Goal: Answer question/provide support

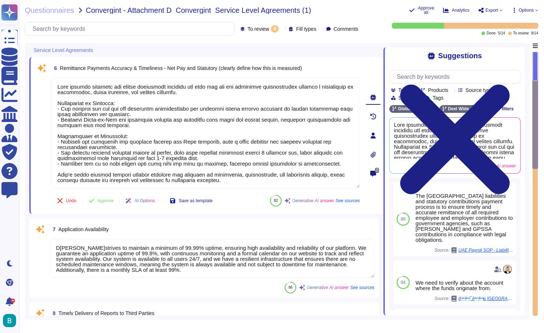
type textarea "[PERSON_NAME] ensures accurate and timely remittance payments for both net pay …"
type textarea "D[PERSON_NAME]strives to maintain a minimum of 99.99% uptime, ensuring high ava…"
type textarea "[PERSON_NAME] reporting features support timely delivery of reports to third pa…"
type textarea "D[PERSON_NAME]ensures garnishments are applied accurately and in compliance wit…"
type textarea "[PERSON_NAME] strives to maintain a minimum of 99.99% uptime, ensuring high ava…"
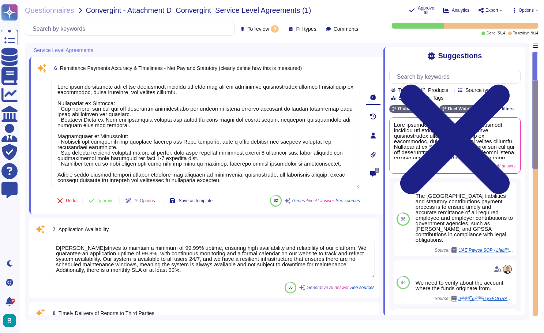
type textarea "Sales to complete"
type textarea "[PERSON_NAME] emphasizes the importance of adhering to calendar deadlines to en…"
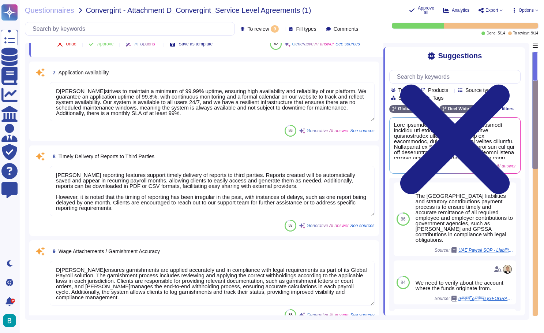
click at [153, 115] on textarea "D[PERSON_NAME]strives to maintain a minimum of 99.99% uptime, ensuring high ava…" at bounding box center [212, 101] width 325 height 39
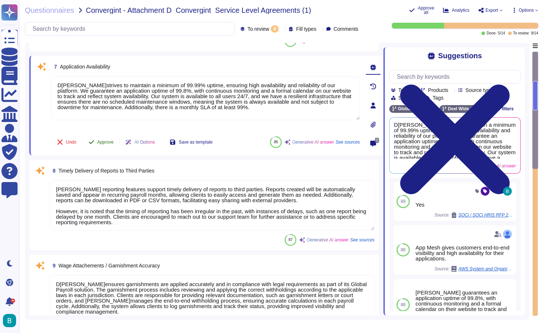
click at [100, 144] on span "Approve" at bounding box center [105, 142] width 16 height 4
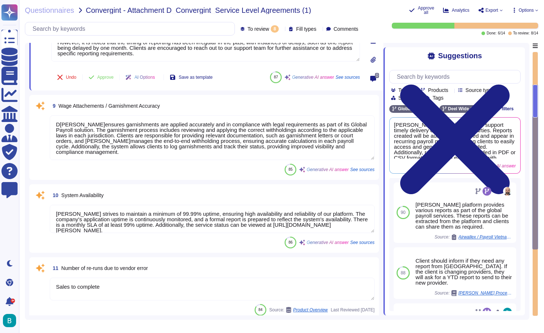
type textarea "[PERSON_NAME] reporting features support timely delivery of reports to third pa…"
type textarea "D[PERSON_NAME]ensures garnishments are applied accurately and in compliance wit…"
type textarea "[PERSON_NAME] strives to maintain a minimum of 99.99% uptime, ensuring high ava…"
type textarea "Sales to complete"
type textarea "[PERSON_NAME] emphasizes the importance of adhering to calendar deadlines to en…"
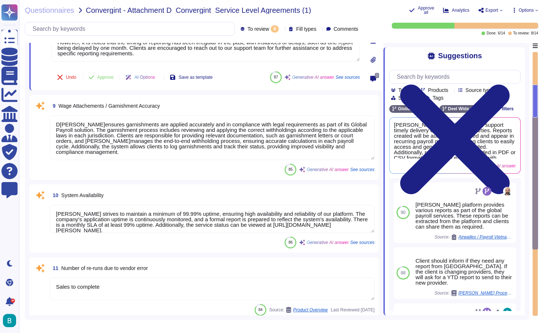
type textarea "This KPI will track how many tickets are created to make a correction requested…"
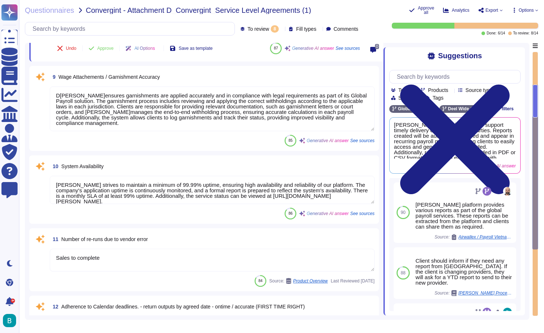
type textarea "[PERSON_NAME] manages tax-related obligations by ensuring accurate calculations…"
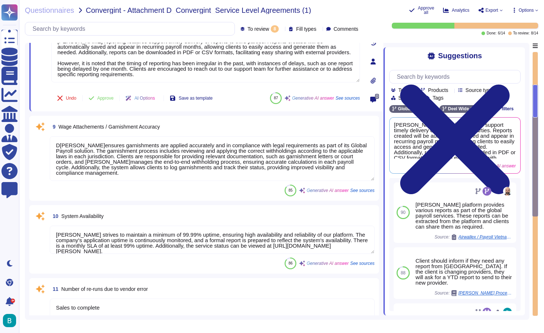
scroll to position [148, 0]
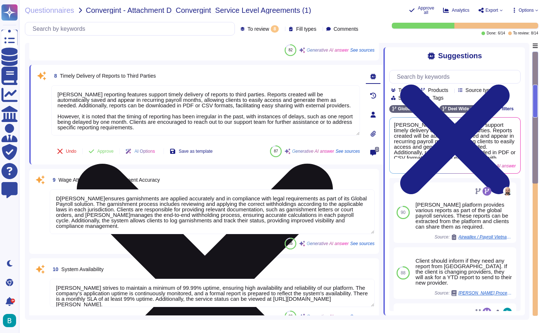
drag, startPoint x: 177, startPoint y: 125, endPoint x: 54, endPoint y: 112, distance: 124.0
click at [56, 112] on textarea "[PERSON_NAME] reporting features support timely delivery of reports to third pa…" at bounding box center [205, 110] width 309 height 50
click at [53, 112] on textarea "[PERSON_NAME] reporting features support timely delivery of reports to third pa…" at bounding box center [205, 110] width 309 height 50
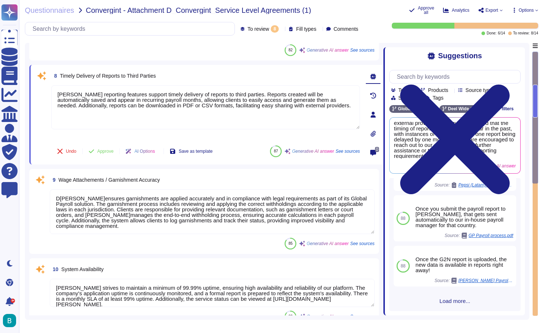
scroll to position [443, 0]
type textarea "[PERSON_NAME] reporting features support timely delivery of reports to third pa…"
click at [112, 155] on button "Approve" at bounding box center [101, 151] width 37 height 15
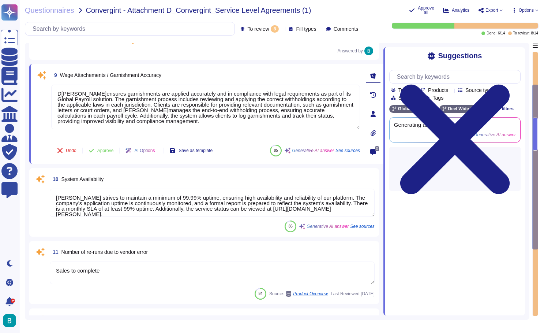
scroll to position [236, 0]
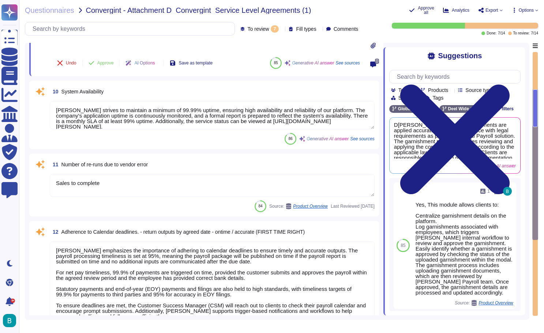
type textarea "D[PERSON_NAME]ensures garnishments are applied accurately and in compliance wit…"
type textarea "[PERSON_NAME] strives to maintain a minimum of 99.99% uptime, ensuring high ava…"
type textarea "Sales to complete"
type textarea "[PERSON_NAME] emphasizes the importance of adhering to calendar deadlines to en…"
type textarea "This KPI will track how many tickets are created to make a correction requested…"
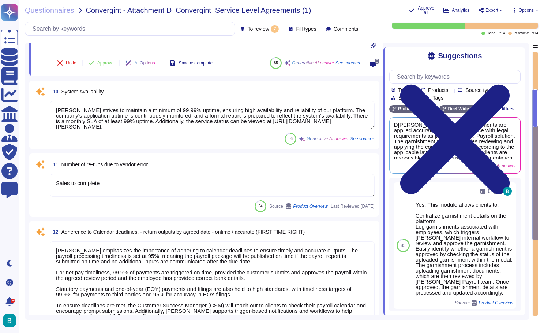
type textarea "[PERSON_NAME] manages tax-related obligations by ensuring accurate calculations…"
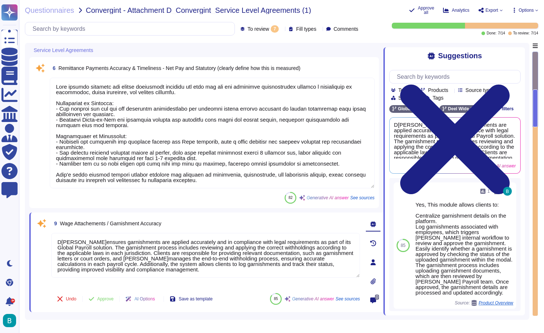
scroll to position [0, 0]
click at [213, 110] on textarea at bounding box center [212, 133] width 325 height 111
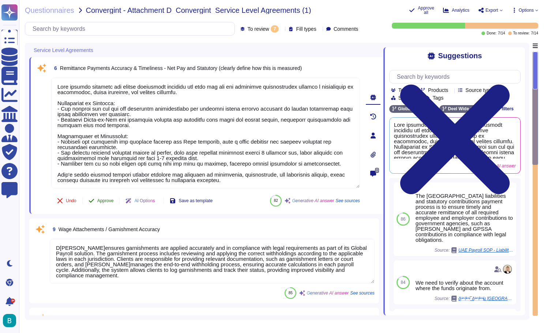
click at [107, 198] on span "Approve" at bounding box center [105, 200] width 16 height 4
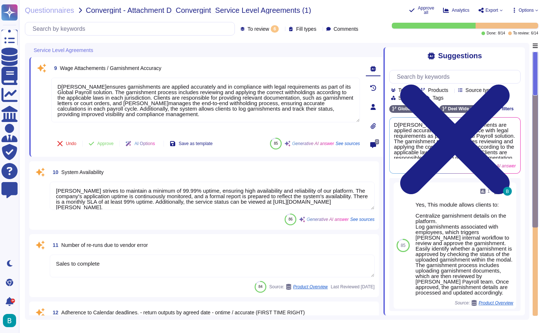
type textarea "D[PERSON_NAME]ensures garnishments are applied accurately and in compliance wit…"
type textarea "[PERSON_NAME] strives to maintain a minimum of 99.99% uptime, ensuring high ava…"
type textarea "Sales to complete"
type textarea "[PERSON_NAME] emphasizes the importance of adhering to calendar deadlines to en…"
type textarea "This KPI will track how many tickets are created to make a correction requested…"
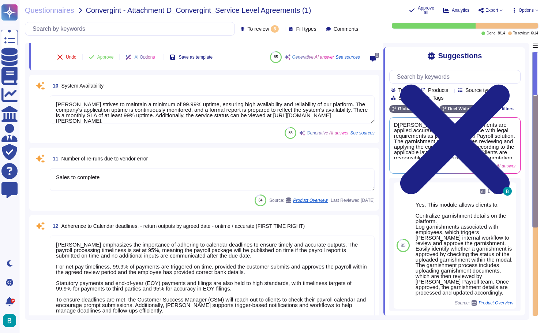
type textarea "[PERSON_NAME] manages tax-related obligations by ensuring accurate calculations…"
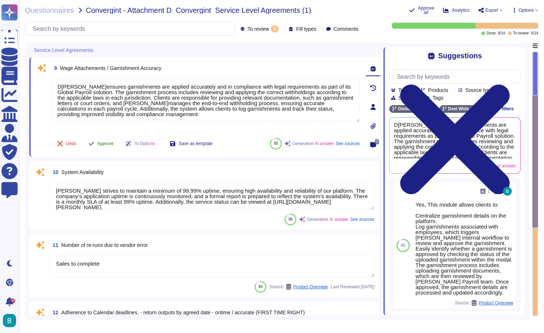
click at [114, 143] on span "Approve" at bounding box center [105, 143] width 16 height 4
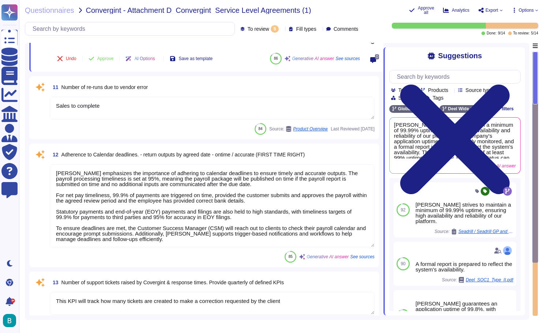
type textarea "[PERSON_NAME] strives to maintain a minimum of 99.99% uptime, ensuring high ava…"
type textarea "Sales to complete"
type textarea "[PERSON_NAME] emphasizes the importance of adhering to calendar deadlines to en…"
type textarea "This KPI will track how many tickets are created to make a correction requested…"
type textarea "[PERSON_NAME] manages tax-related obligations by ensuring accurate calculations…"
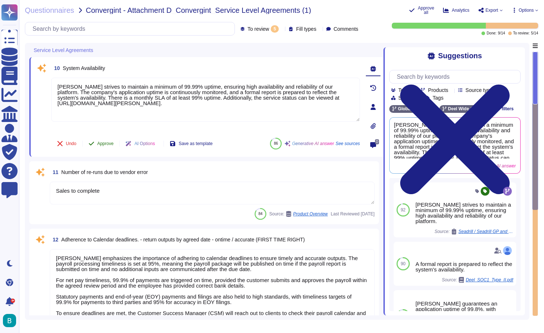
click at [109, 144] on span "Approve" at bounding box center [105, 143] width 16 height 4
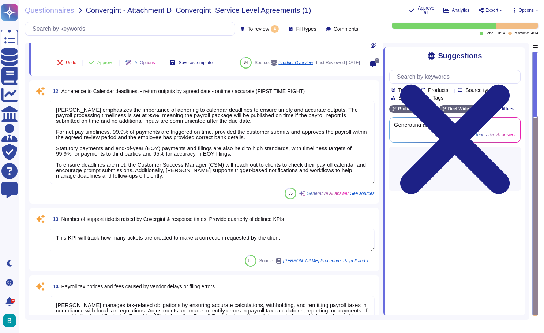
type textarea "Sales to complete"
type textarea "[PERSON_NAME] emphasizes the importance of adhering to calendar deadlines to en…"
type textarea "This KPI will track how many tickets are created to make a correction requested…"
type textarea "[PERSON_NAME] manages tax-related obligations by ensuring accurate calculations…"
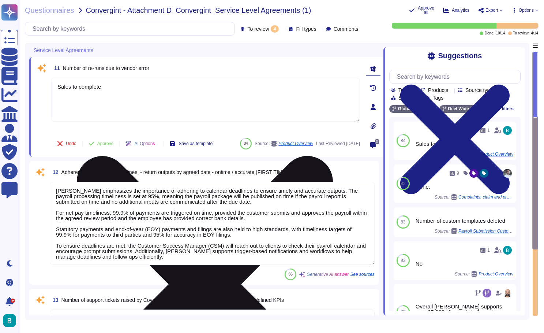
click at [333, 156] on icon at bounding box center [205, 284] width 256 height 256
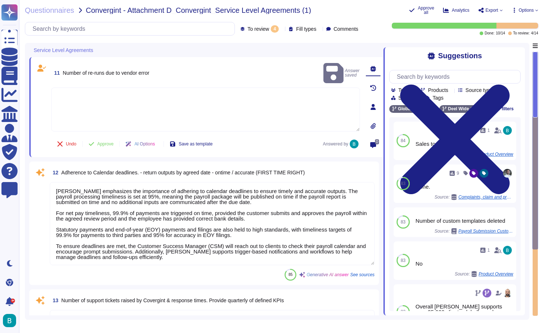
click at [282, 96] on textarea at bounding box center [205, 109] width 309 height 44
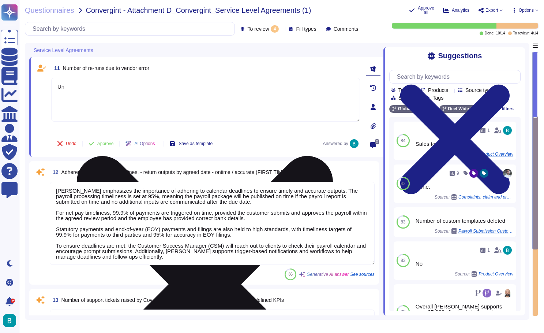
type textarea "U"
click at [60, 88] on textarea "AS necessary to correct any issue." at bounding box center [205, 100] width 309 height 44
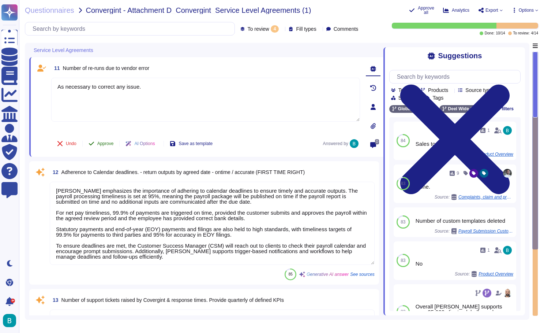
type textarea "As necessary to correct any issue."
click at [109, 142] on button "Approve" at bounding box center [101, 143] width 37 height 15
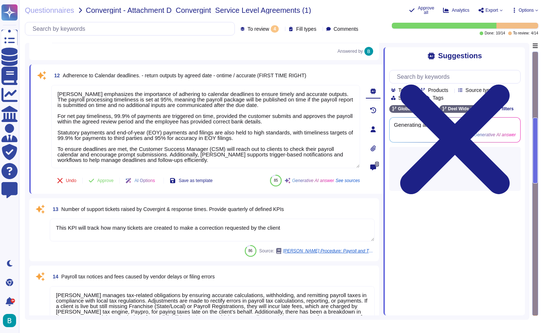
scroll to position [28, 0]
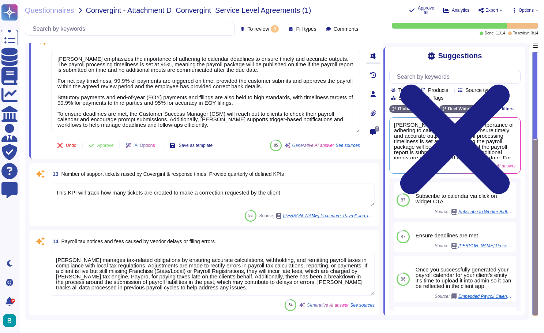
type textarea "[PERSON_NAME] emphasizes the importance of adhering to calendar deadlines to en…"
type textarea "This KPI will track how many tickets are created to make a correction requested…"
type textarea "[PERSON_NAME] manages tax-related obligations by ensuring accurate calculations…"
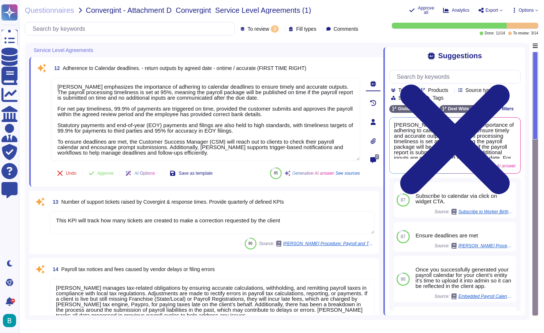
scroll to position [0, 0]
click at [109, 172] on span "Approve" at bounding box center [105, 173] width 16 height 4
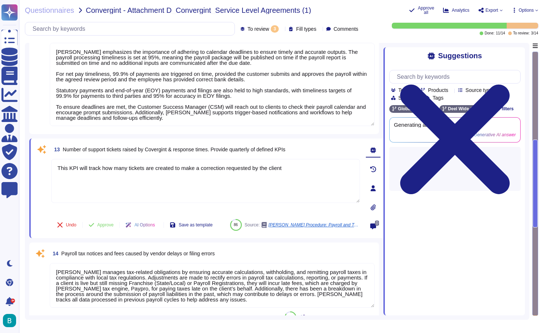
scroll to position [55, 0]
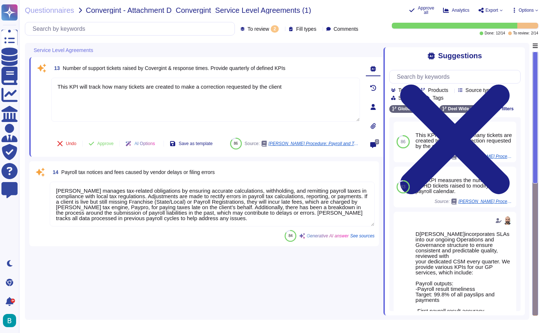
type textarea "This KPI will track how many tickets are created to make a correction requested…"
type textarea "[PERSON_NAME] manages tax-related obligations by ensuring accurate calculations…"
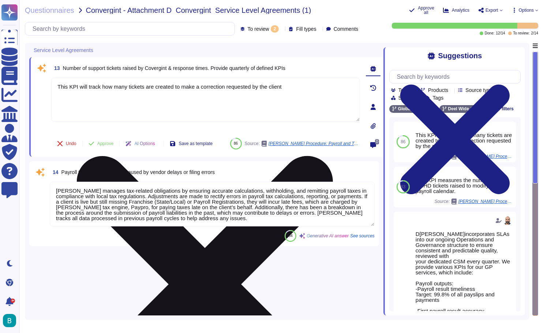
click at [357, 81] on icon at bounding box center [205, 284] width 308 height 410
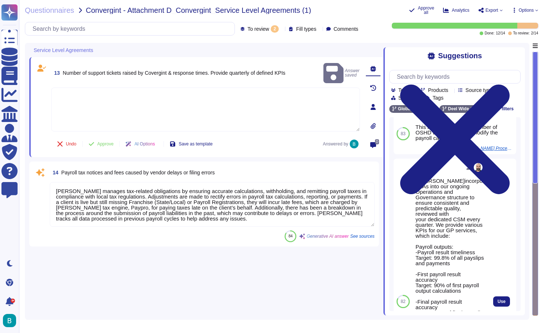
scroll to position [85, 0]
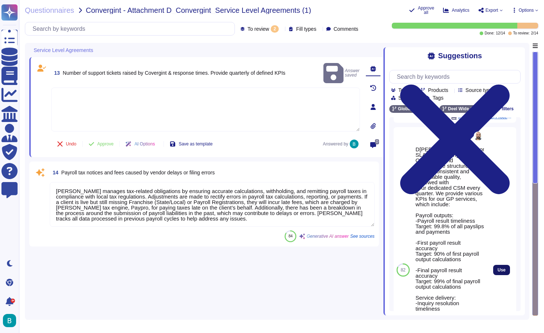
click at [503, 271] on span "Use" at bounding box center [502, 270] width 8 height 4
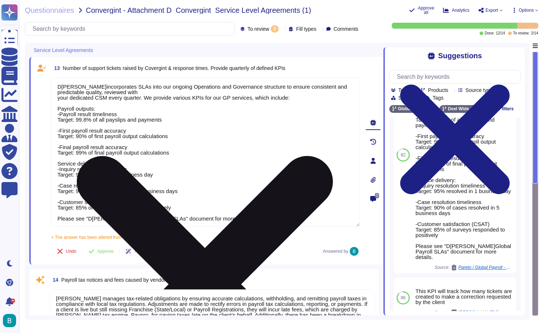
drag, startPoint x: 240, startPoint y: 217, endPoint x: 239, endPoint y: 212, distance: 6.0
click at [239, 212] on textarea "D[PERSON_NAME]incorporates SLAs into our ongoing Operations and Governance stru…" at bounding box center [205, 152] width 309 height 149
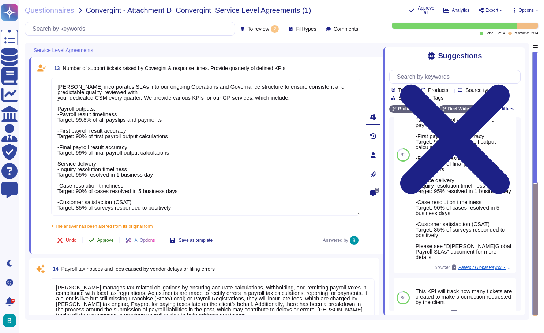
type textarea "[PERSON_NAME] incorporates SLAs into our ongoing Operations and Governance stru…"
click at [111, 241] on span "Approve" at bounding box center [105, 240] width 16 height 4
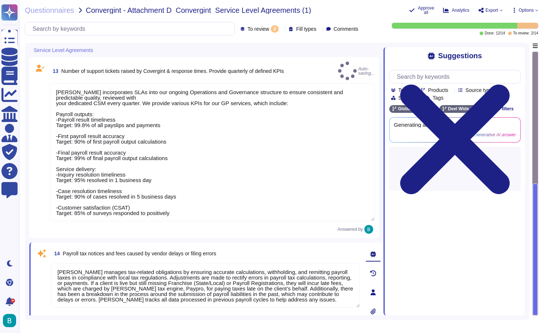
scroll to position [21, 0]
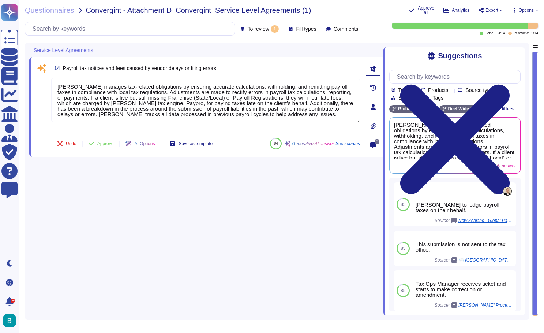
type textarea "[PERSON_NAME] manages tax-related obligations by ensuring accurate calculations…"
click at [112, 144] on span "Approve" at bounding box center [105, 143] width 16 height 4
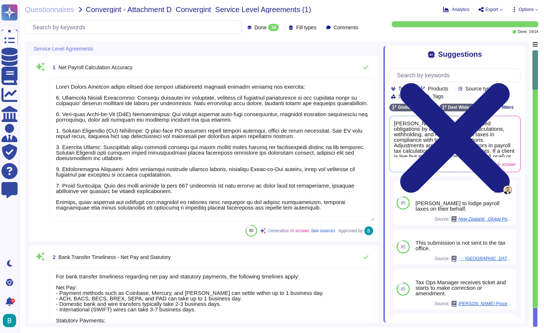
type textarea "D[PERSON_NAME]Global Payroll system ensures net payroll calculation accuracy th…"
type textarea "For bank transfer timeliness regarding net pay and statutory payments, the foll…"
type textarea "D[PERSON_NAME]ensures timely disbursement of payments to employees through a st…"
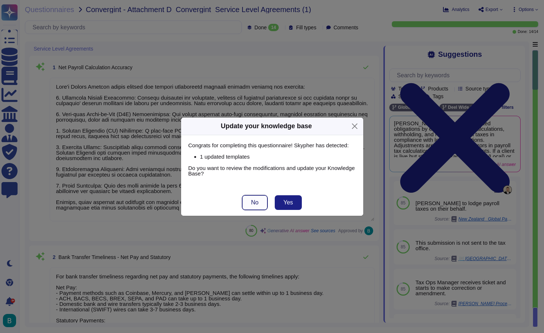
click at [261, 204] on button "No" at bounding box center [254, 202] width 25 height 15
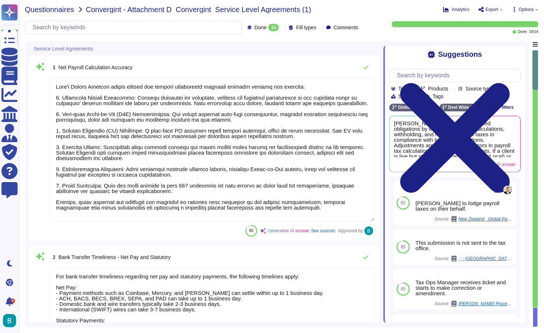
click at [63, 10] on span "Questionnaires" at bounding box center [49, 9] width 49 height 7
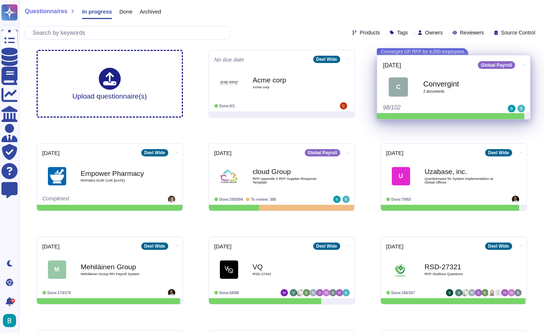
click at [453, 75] on div "Convergint 2 document s" at bounding box center [462, 86] width 77 height 31
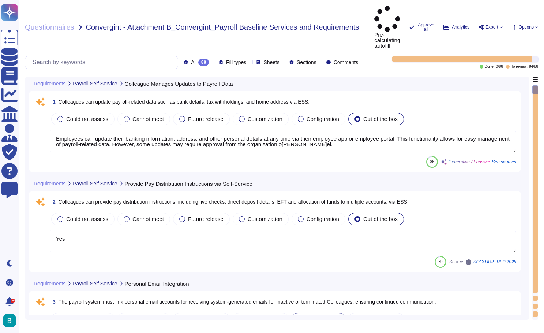
type textarea "Employees can update their banking information, address, and other personal det…"
type textarea "Yes"
type textarea "The client chooses which email (work email or personal email) they use to send …"
type textarea "Employees can view their pay statements, which include detailed breakdowns of e…"
type textarea "Colleagues can access self-service features, including updating personal inform…"
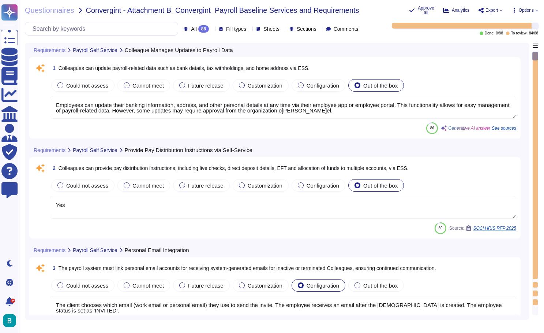
click at [310, 109] on textarea "Employees can update their banking information, address, and other personal det…" at bounding box center [283, 107] width 467 height 23
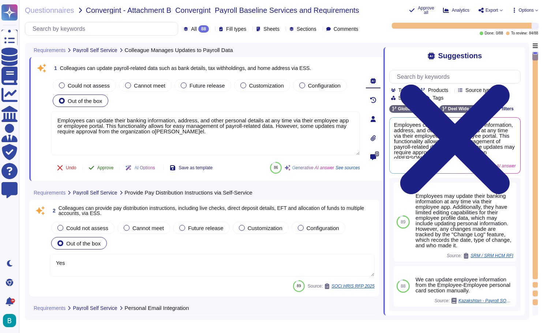
click at [108, 168] on span "Approve" at bounding box center [105, 167] width 16 height 4
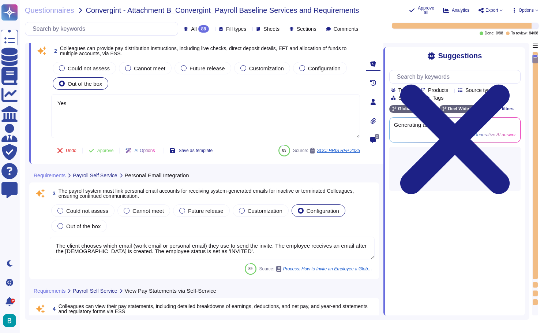
type textarea "Colleagues can access self-service features, including updating personal inform…"
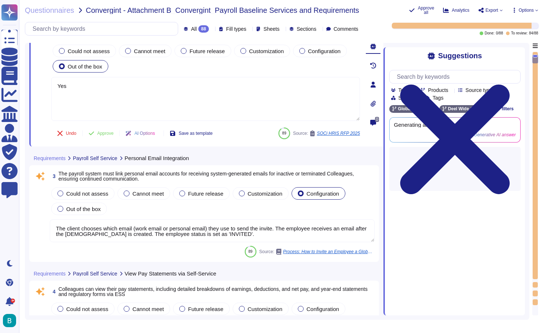
scroll to position [99, 0]
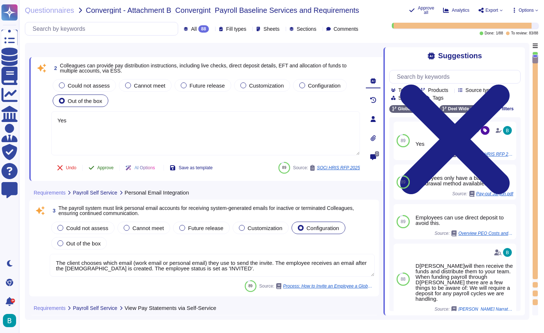
click at [108, 167] on span "Approve" at bounding box center [105, 167] width 16 height 4
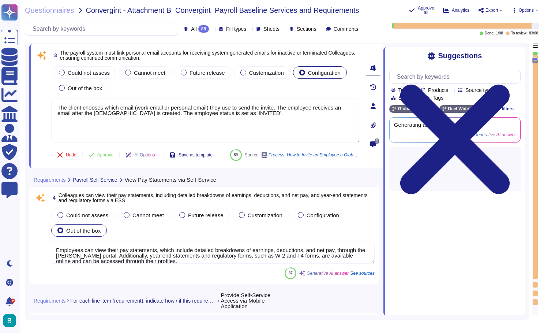
type textarea "The payroll system allows employees to update their banking information at any …"
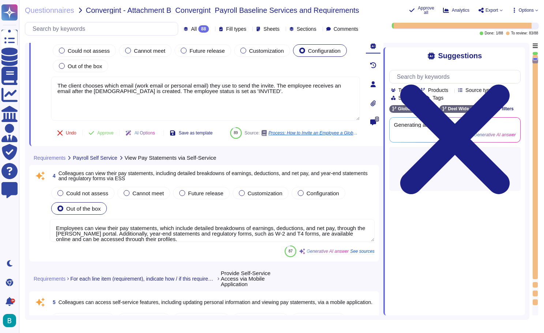
scroll to position [198, 0]
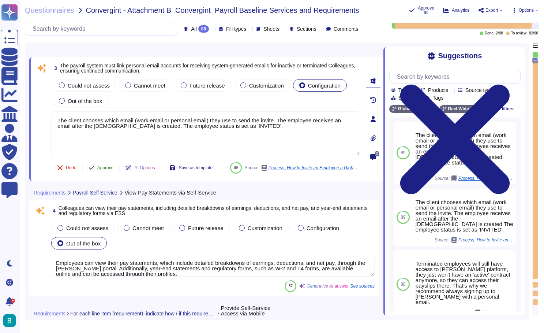
click at [108, 166] on span "Approve" at bounding box center [105, 167] width 16 height 4
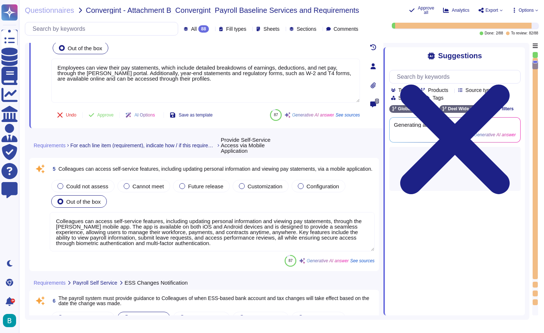
type textarea "The payroll system allows employees to update their banking information at any …"
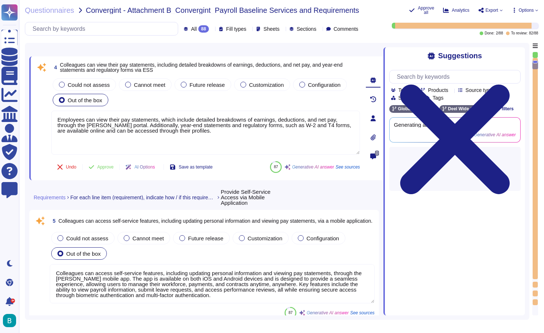
scroll to position [298, 0]
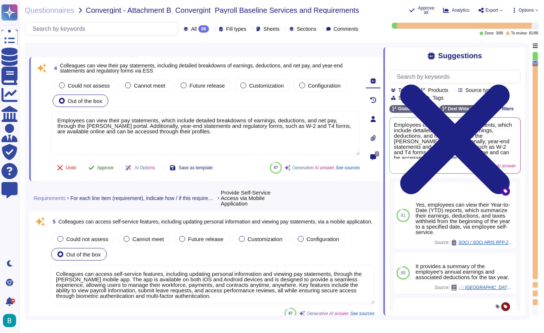
click at [106, 164] on button "Approve" at bounding box center [101, 167] width 37 height 15
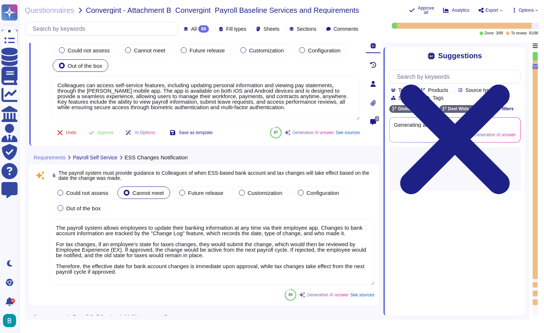
type textarea "[PERSON_NAME] payroll system supports multiple languages for self-service acces…"
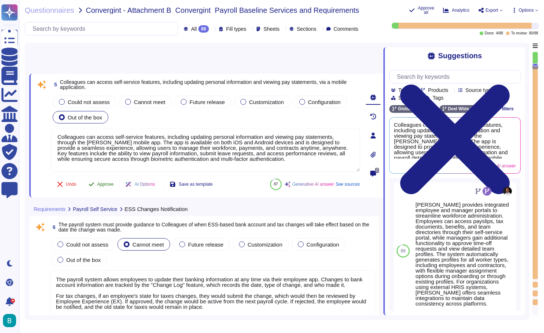
click at [108, 182] on span "Approve" at bounding box center [105, 184] width 16 height 4
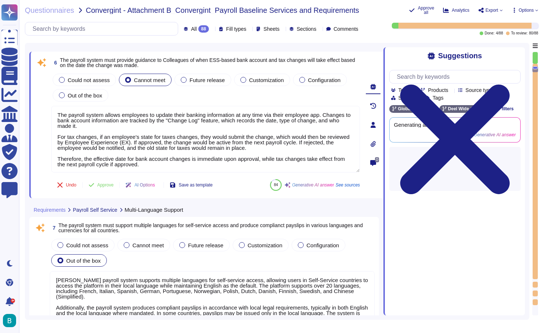
scroll to position [529, 0]
type textarea "The [PERSON_NAME] platform allows administrators to access and manage payroll a…"
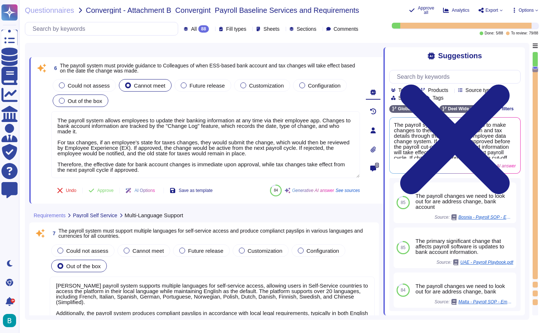
click at [78, 101] on span "Out of the box" at bounding box center [85, 101] width 34 height 6
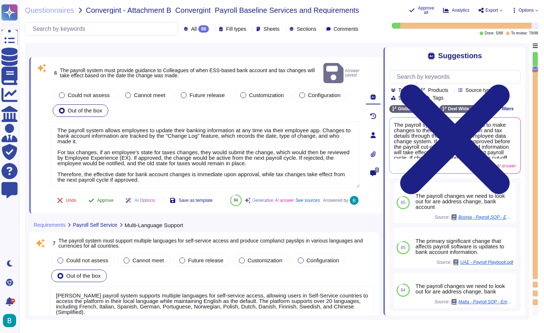
click at [107, 193] on button "Approve" at bounding box center [101, 200] width 37 height 15
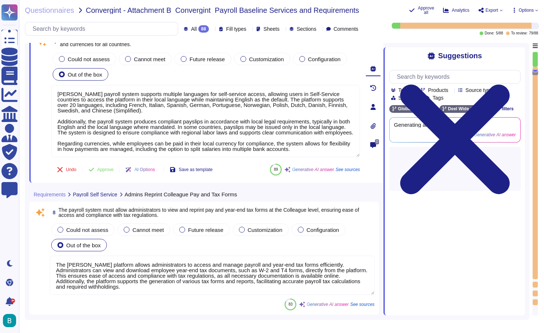
type textarea "D[PERSON_NAME]supports the mass upload of data through the upload mechanism, sp…"
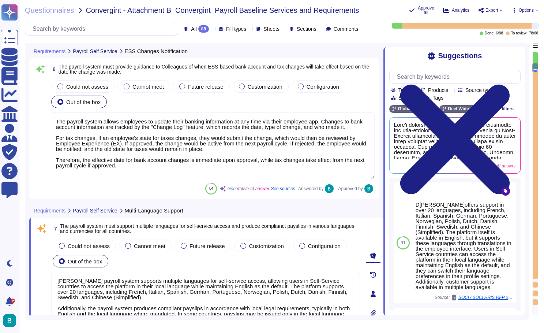
type textarea "Colleagues can access self-service features, including updating personal inform…"
type textarea "The payroll system allows employees to update their banking information at any …"
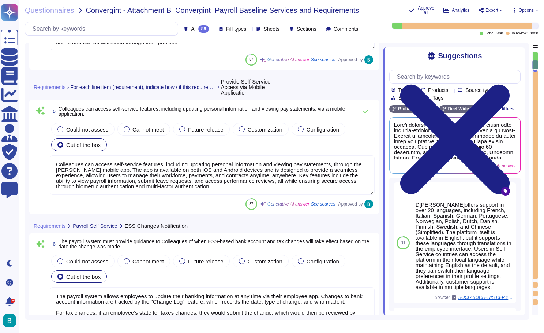
type textarea "Employees can view their pay statements, which include detailed breakdowns of e…"
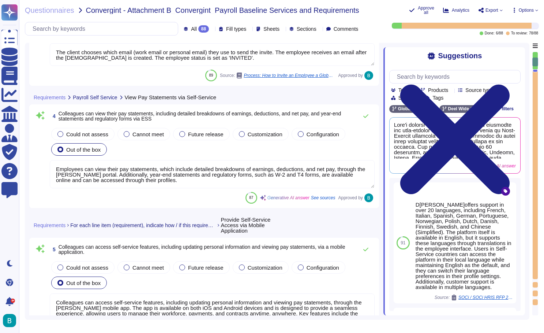
type textarea "The client chooses which email (work email or personal email) they use to send …"
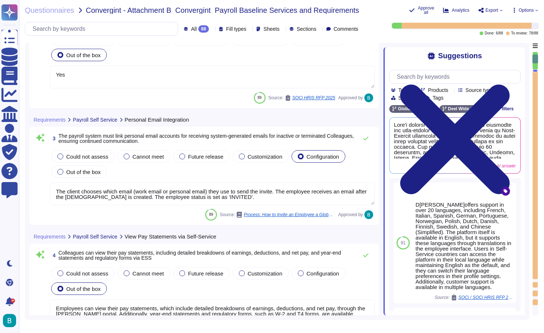
scroll to position [139, 0]
type textarea "Yes"
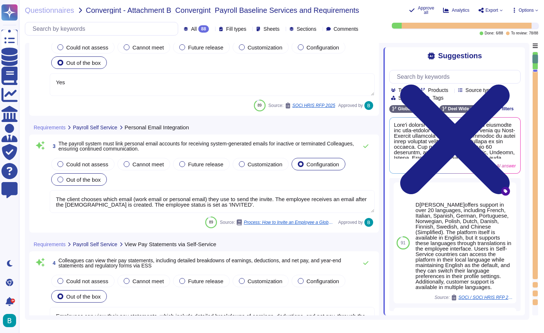
click at [93, 181] on span "Out of the box" at bounding box center [83, 179] width 34 height 6
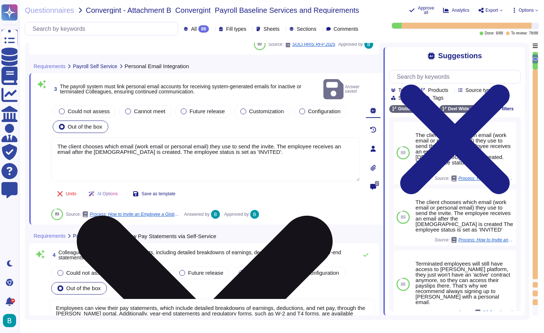
scroll to position [259, 0]
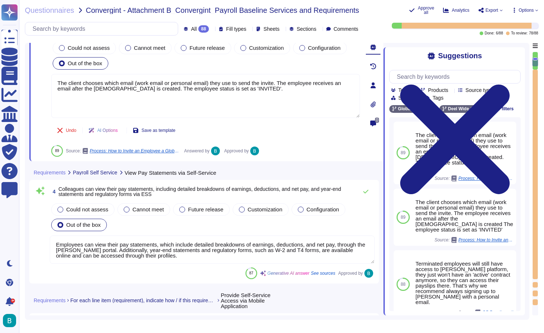
type textarea "The payroll system allows employees to update their banking information at any …"
click at [246, 129] on div "Undo AI Options Save as template 89 Source: Process: How to Invite an Employee …" at bounding box center [205, 139] width 309 height 35
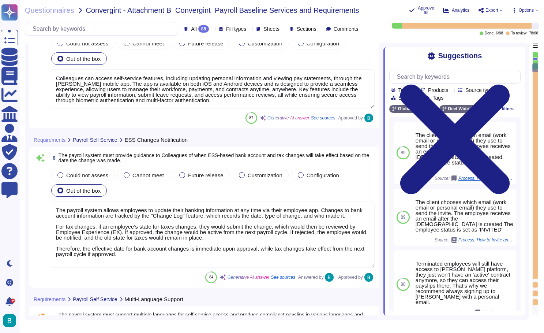
type textarea "[PERSON_NAME] payroll system supports multiple languages for self-service acces…"
type textarea "The [PERSON_NAME] platform allows administrators to access and manage payroll a…"
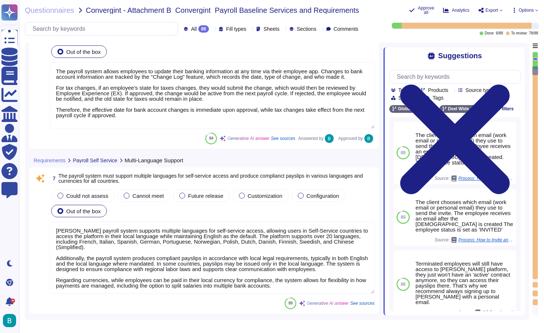
type textarea "D[PERSON_NAME]supports the mass upload of data through the upload mechanism, sp…"
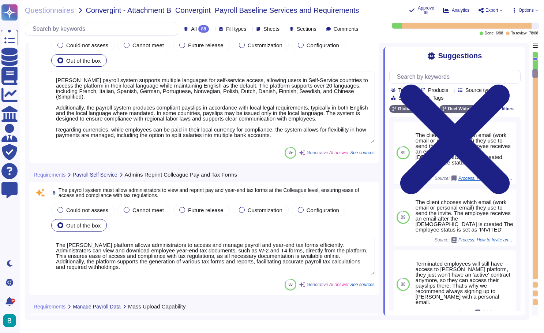
type textarea "[PERSON_NAME] payroll system is designed to effectively manage the receipt of o…"
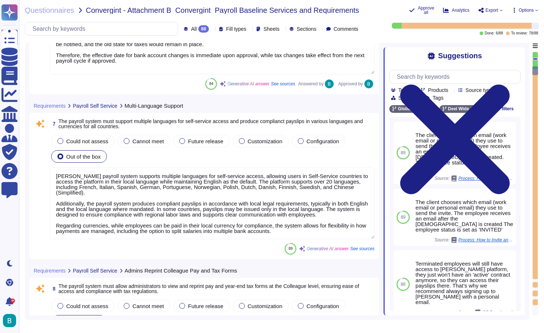
type textarea "The payroll system allows employees to update their banking information at any …"
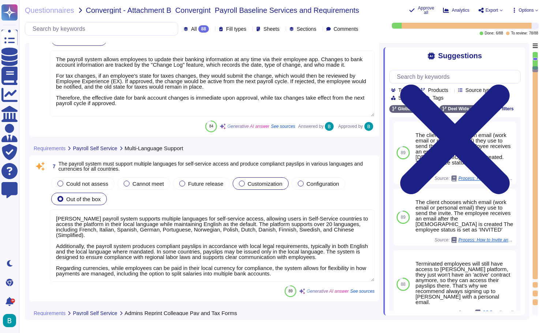
scroll to position [686, 0]
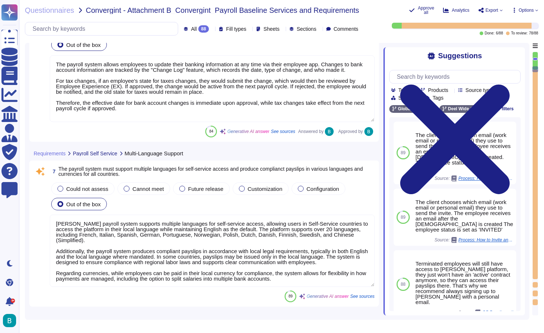
click at [213, 238] on textarea "[PERSON_NAME] payroll system supports multiple languages for self-service acces…" at bounding box center [212, 251] width 325 height 72
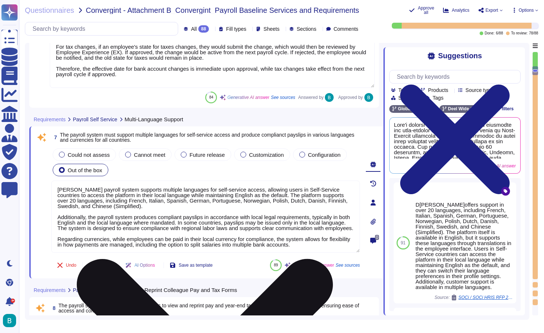
scroll to position [721, 0]
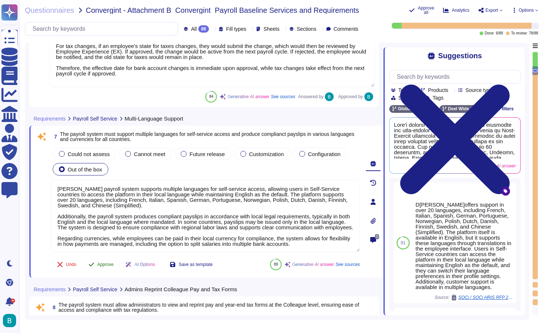
click at [110, 262] on span "Approve" at bounding box center [105, 264] width 16 height 4
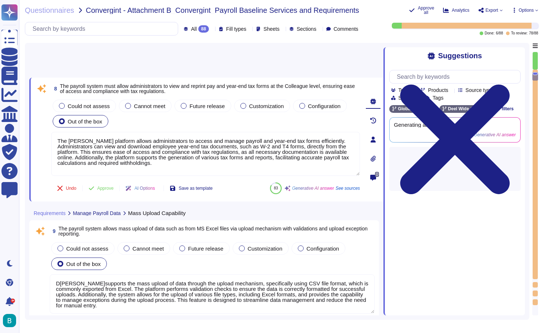
type textarea "[PERSON_NAME] payroll system is designed to effectively manage the receipt of o…"
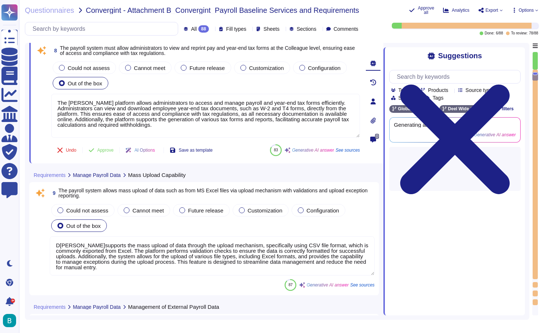
scroll to position [934, 0]
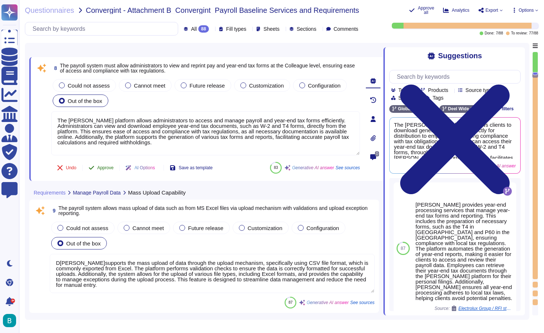
click at [114, 168] on span "Approve" at bounding box center [105, 167] width 16 height 4
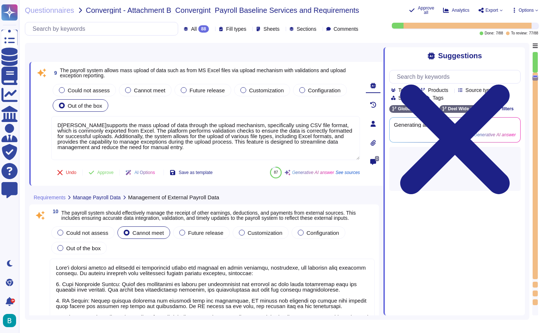
type textarea "[PERSON_NAME] has established protocols for managing integration errors and ens…"
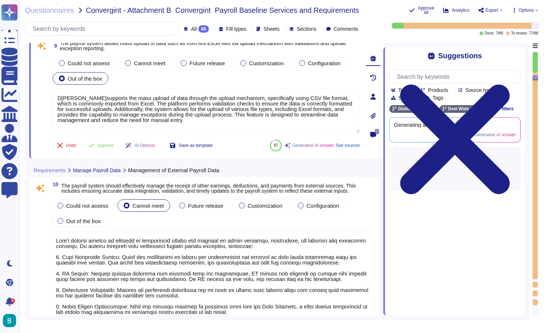
scroll to position [1050, 0]
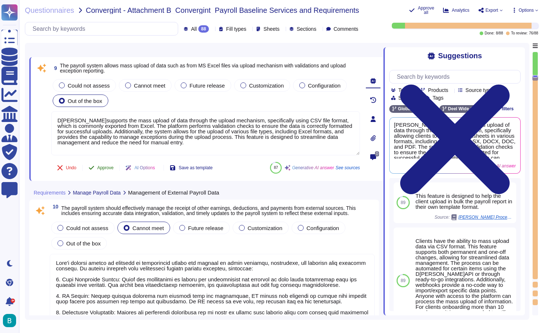
click at [114, 168] on span "Approve" at bounding box center [105, 167] width 16 height 4
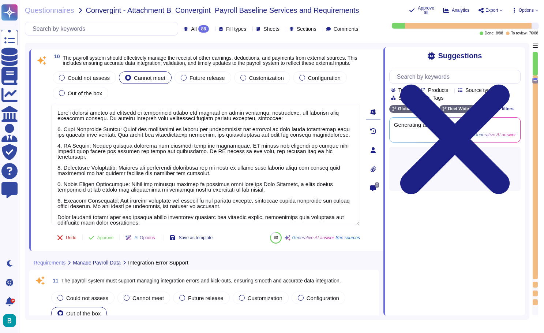
type textarea "D[PERSON_NAME]payroll system ensures real-time synchronization between HRIS and…"
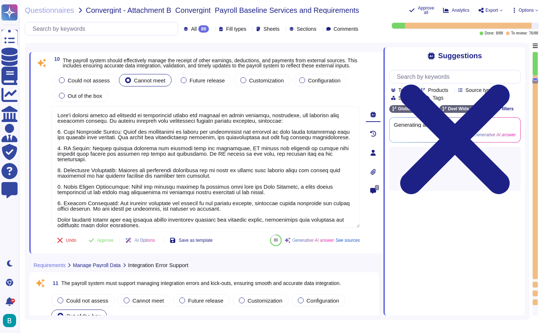
scroll to position [1165, 0]
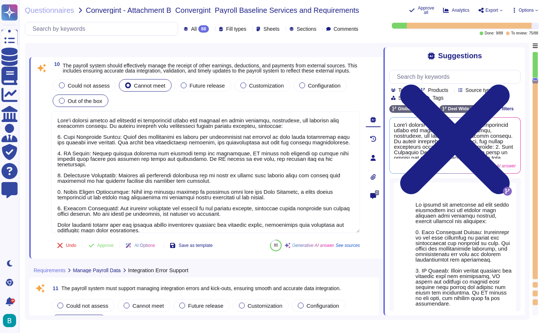
click at [94, 103] on span "Out of the box" at bounding box center [85, 101] width 34 height 6
click at [109, 245] on span "Approve" at bounding box center [105, 245] width 16 height 4
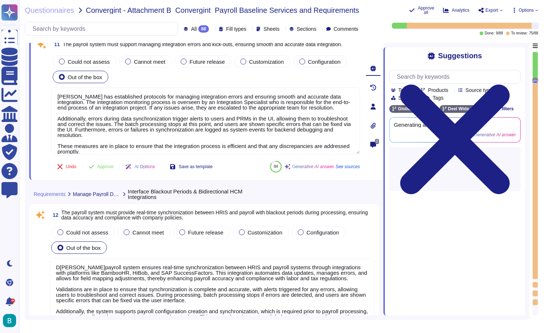
scroll to position [1374, 0]
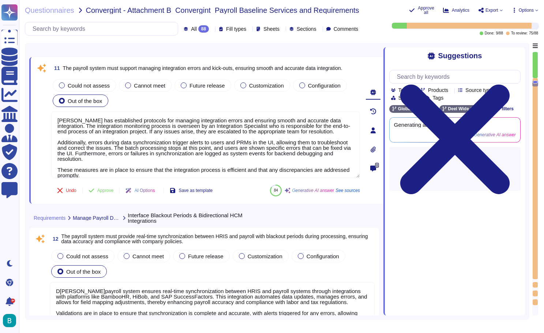
type textarea "Yes, our solution supports the addition of one-time adjustments, including pay …"
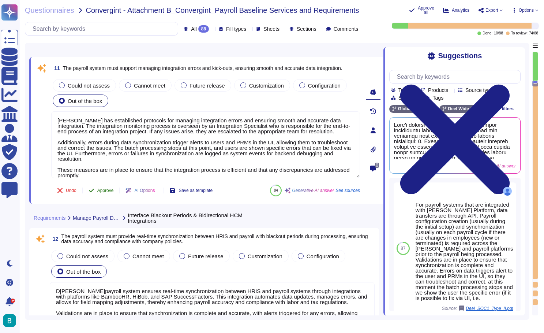
click at [108, 191] on span "Approve" at bounding box center [105, 190] width 16 height 4
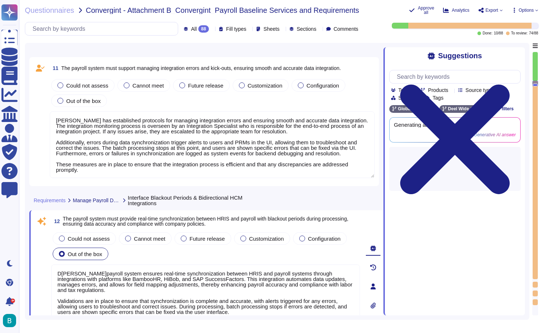
type textarea "[PERSON_NAME] payroll system can handle imputed income calculations, ensuring c…"
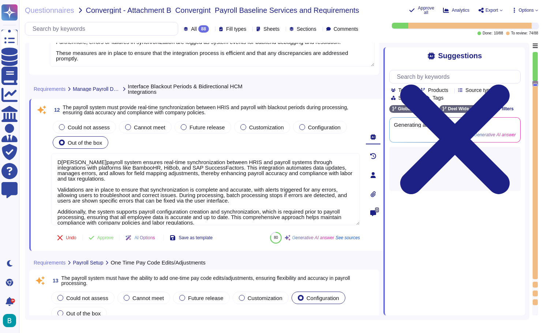
scroll to position [1517, 0]
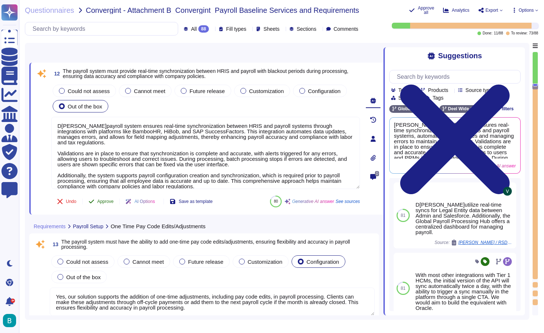
click at [109, 205] on button "Approve" at bounding box center [101, 201] width 37 height 15
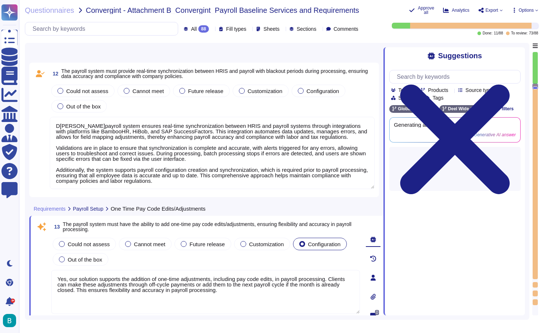
type textarea "Yes, the payroll system supports the configuration of various earning codes, in…"
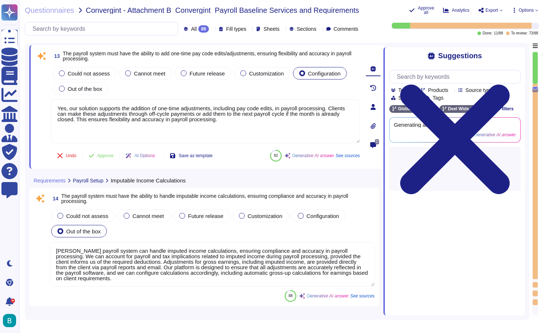
scroll to position [1672, 0]
type textarea "[PERSON_NAME] allows for adjustments for previous quarters to be requested, ens…"
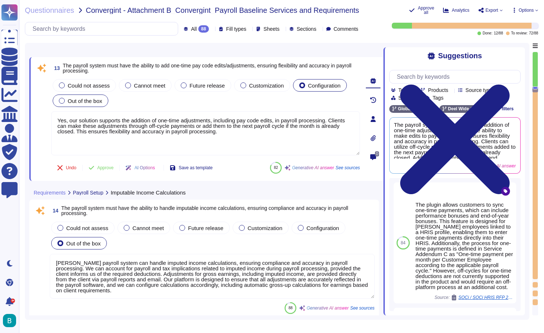
click at [86, 104] on div "Out of the box" at bounding box center [81, 100] width 56 height 12
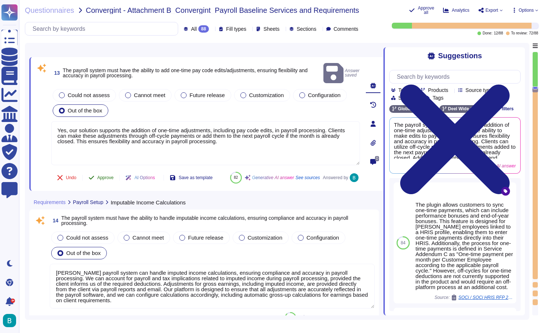
click at [106, 175] on span "Approve" at bounding box center [105, 177] width 16 height 4
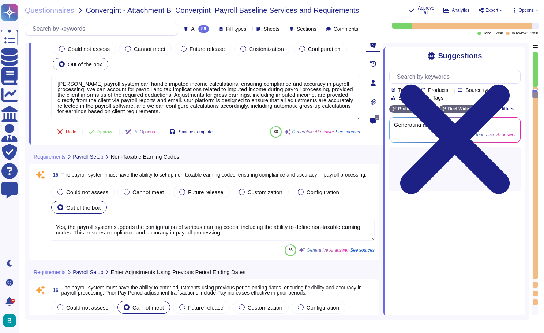
type textarea "The payroll system allows clients to configure deductions based on their tax an…"
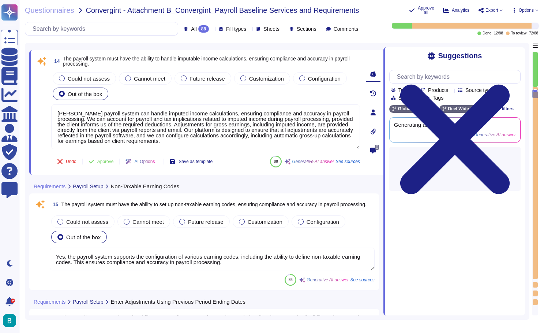
scroll to position [1785, 0]
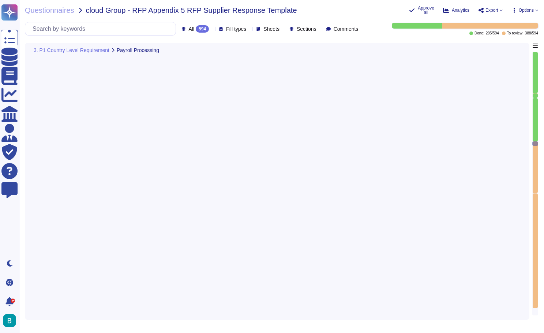
type textarea "To calculate and process paid sick leave, maternity leave, and other forms of s…"
type textarea "The final settlement will include the following components: 1. Unpaid Wages: Al…"
type textarea "Deel accurately interprets and processes legal orders for garnishments, ensurin…"
type textarea "To accurately calculate gross wages, the following steps are followed: 1. Gross…"
type textarea "Deel manages the calculation, processing, and distribution of the 13th-month sa…"
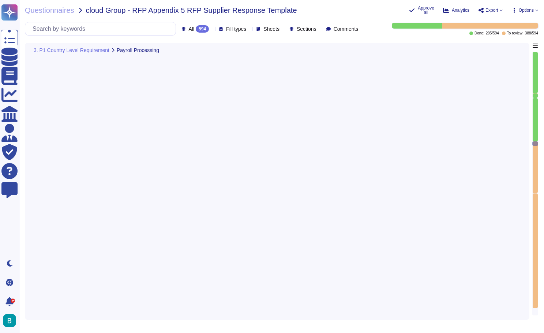
type textarea "Alternative (if any) involve specific trade unions or associations."
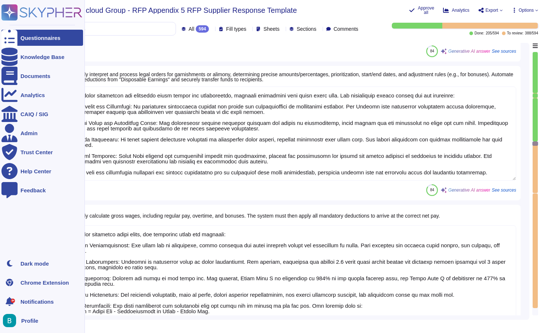
click at [10, 36] on icon at bounding box center [9, 38] width 16 height 22
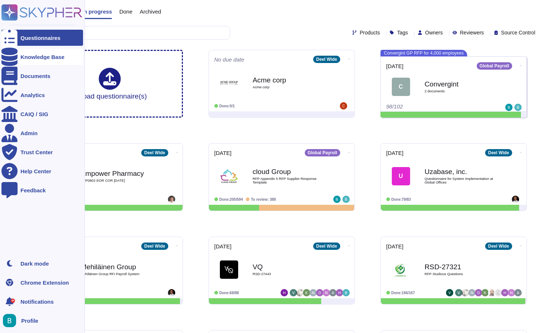
click at [27, 56] on div "Knowledge Base" at bounding box center [43, 56] width 44 height 5
